Goal: Task Accomplishment & Management: Complete application form

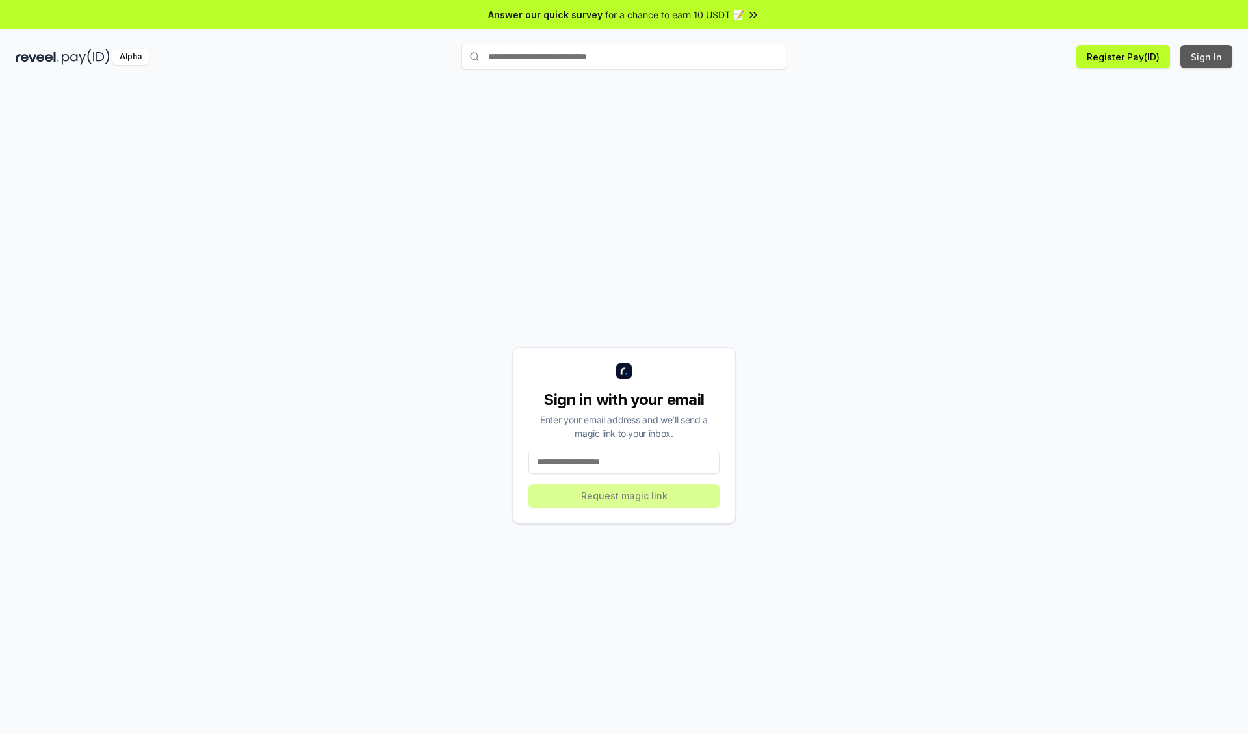
click at [1207, 57] on button "Sign In" at bounding box center [1206, 56] width 52 height 23
type input "**********"
click at [624, 495] on button "Request magic link" at bounding box center [623, 495] width 191 height 23
